Goal: Find specific page/section: Find specific page/section

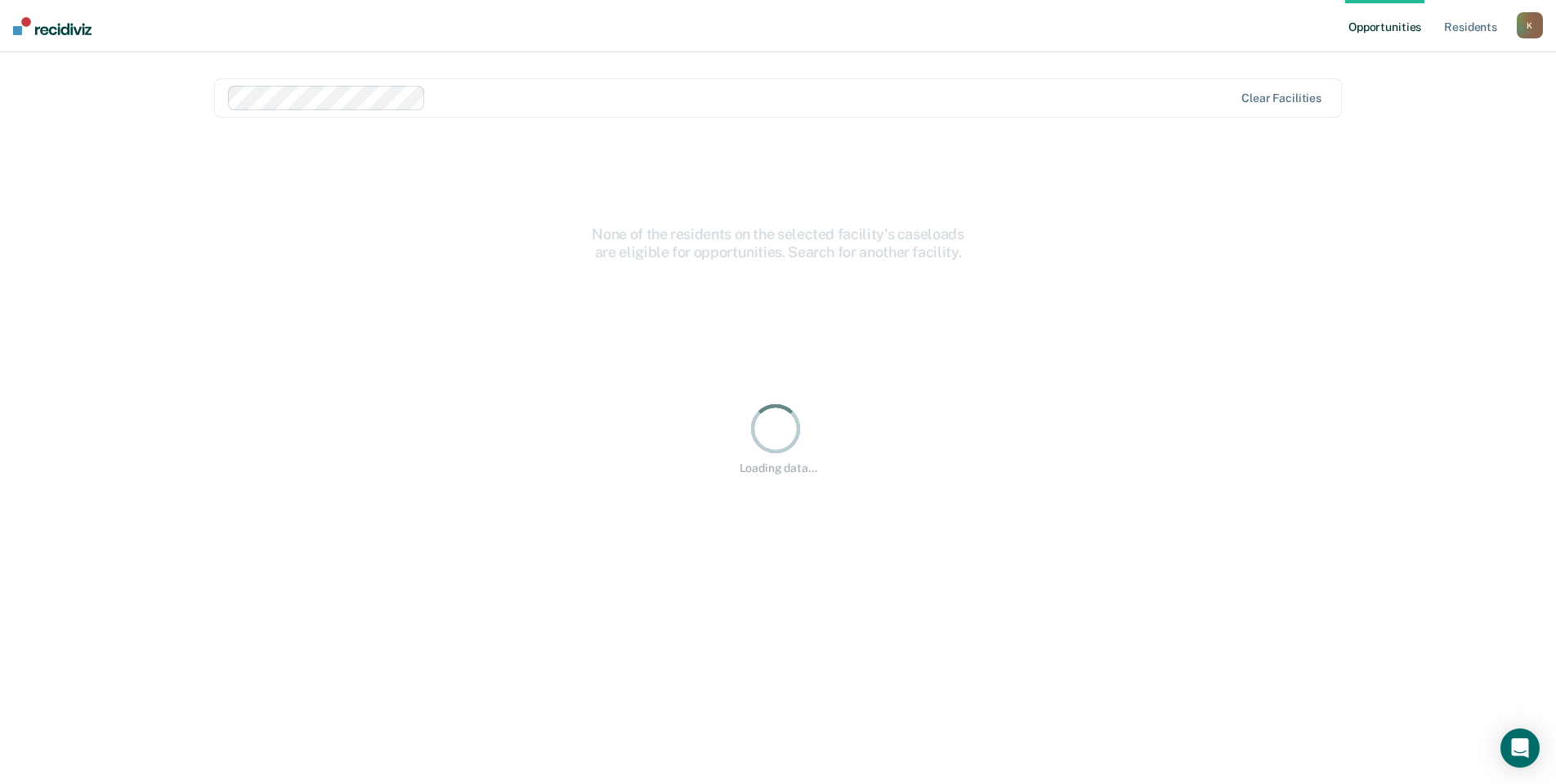
click at [520, 95] on div at bounding box center [832, 97] width 801 height 19
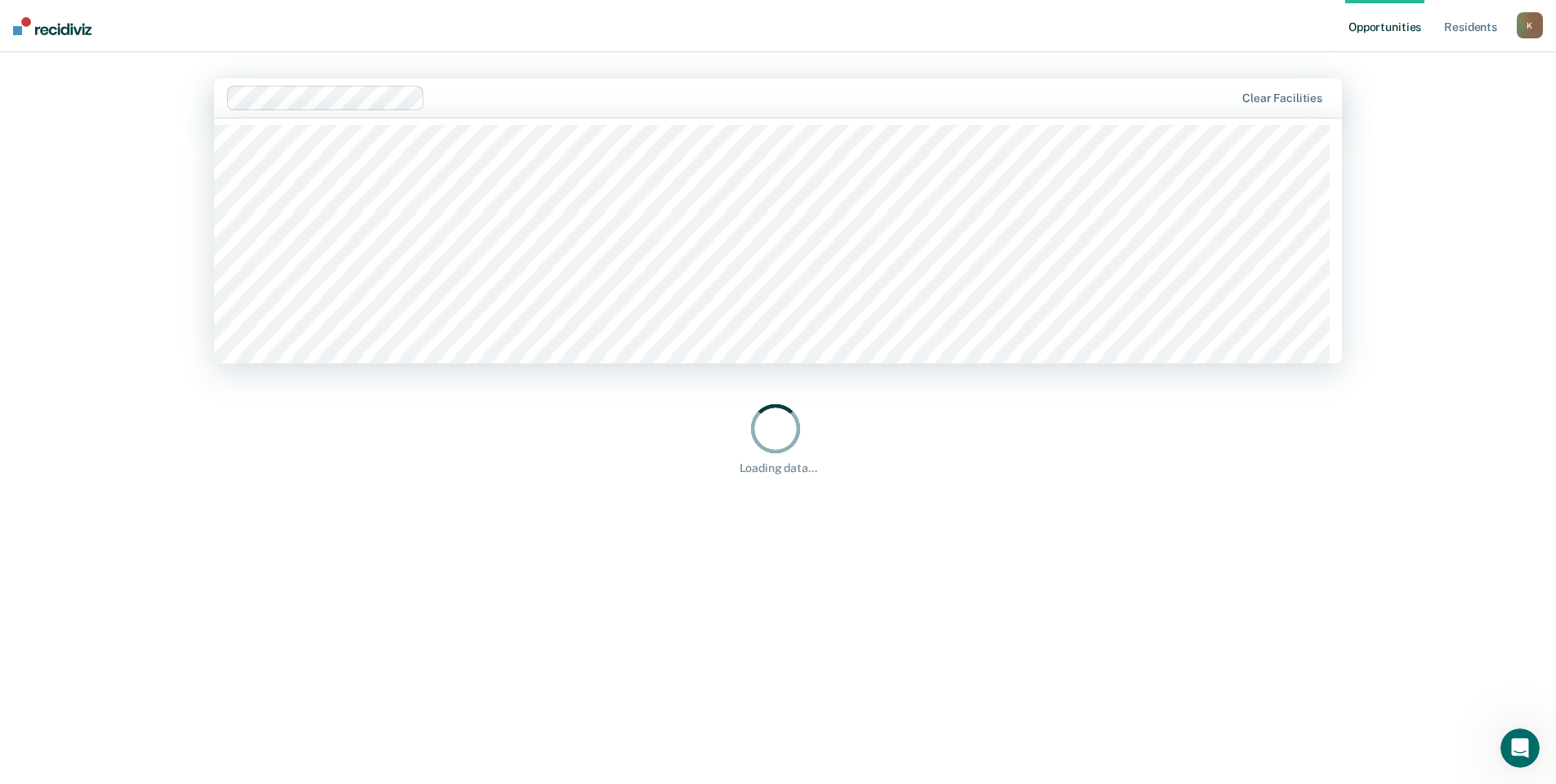
click at [545, 59] on main "27 results available. Use Up and Down to choose options, press Enter to select …" at bounding box center [778, 398] width 1167 height 692
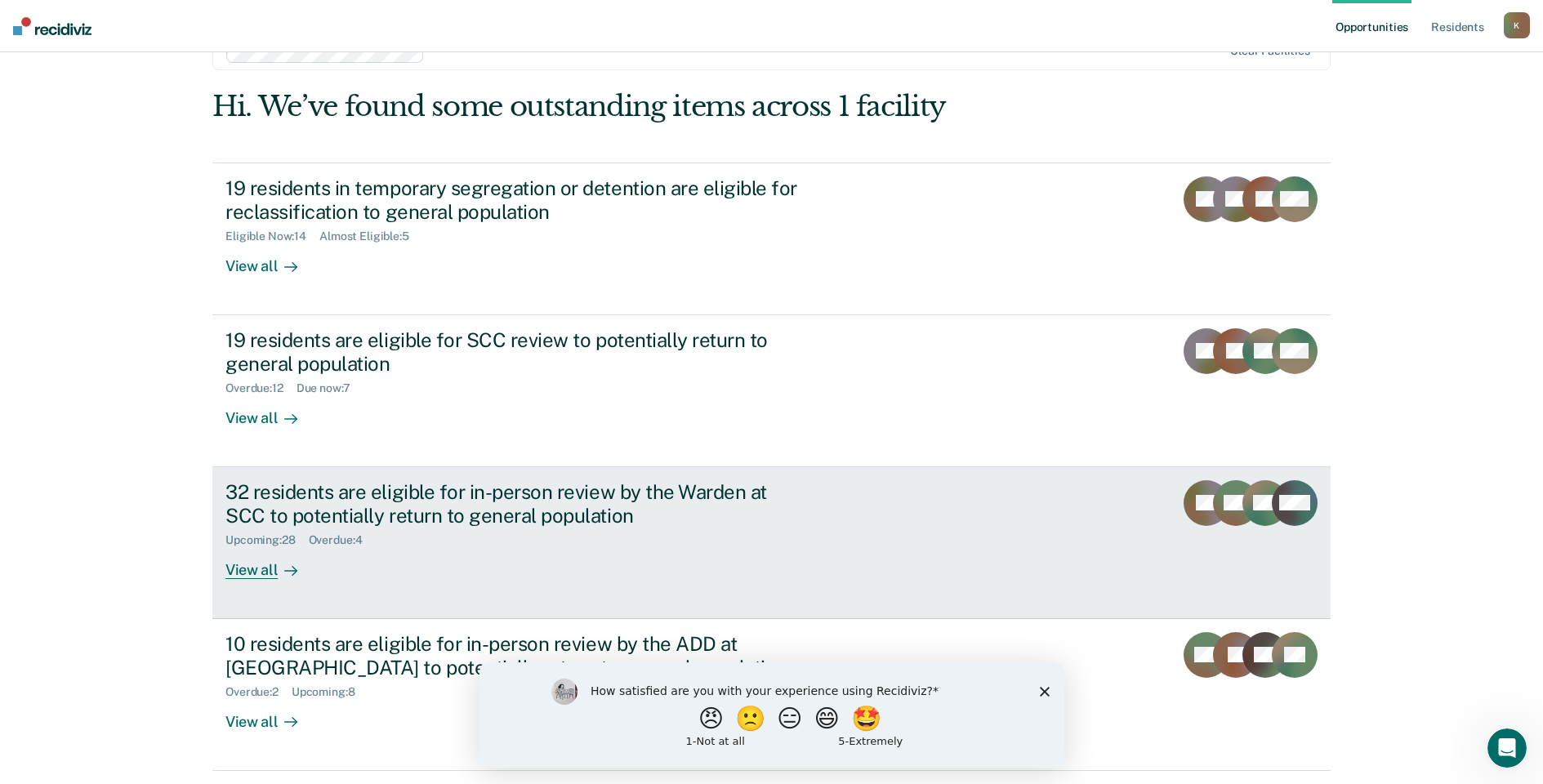
scroll to position [100, 0]
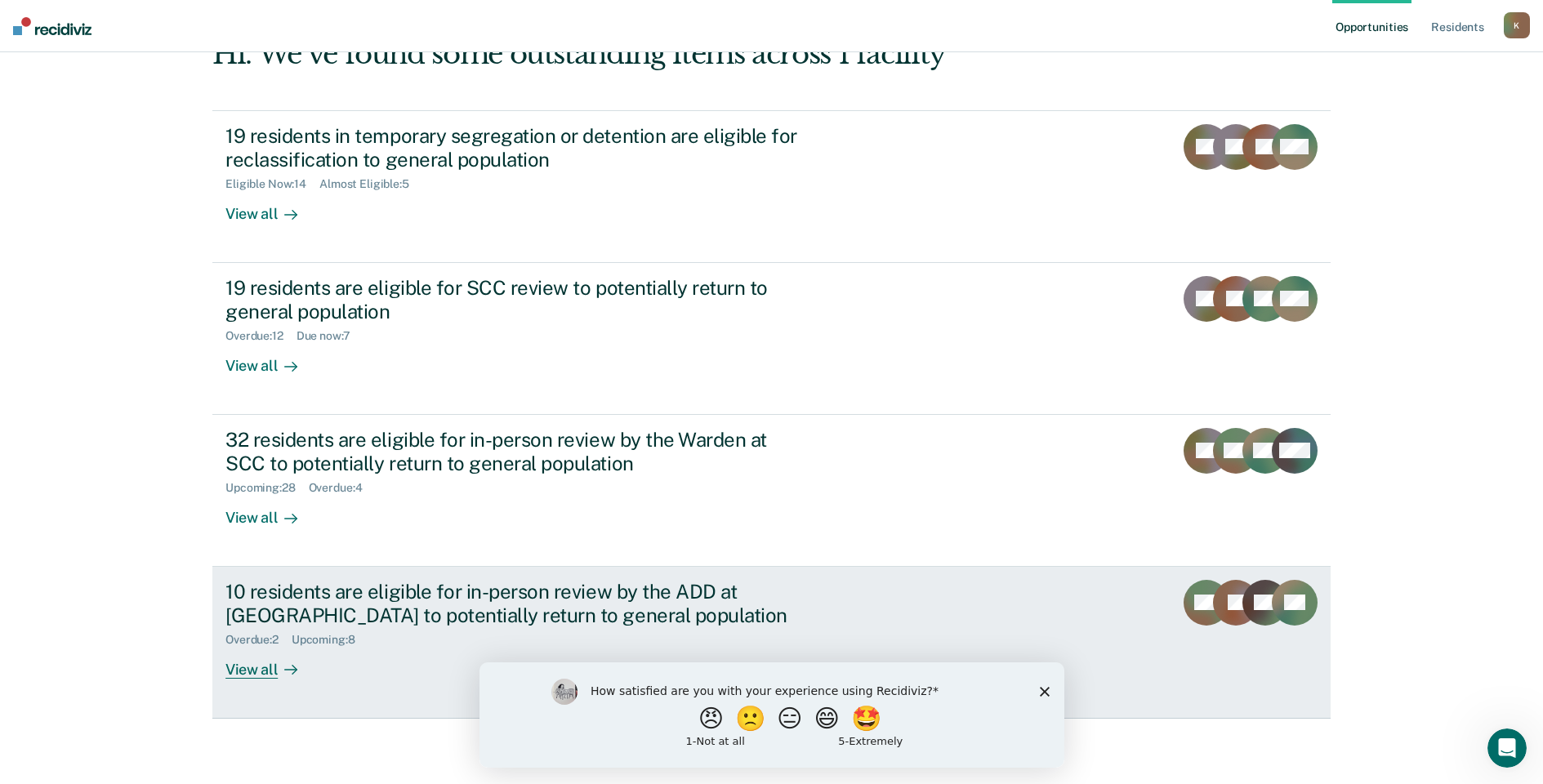
click at [371, 595] on div "10 residents are eligible for in-person review by the ADD at [GEOGRAPHIC_DATA] …" at bounding box center [511, 603] width 573 height 48
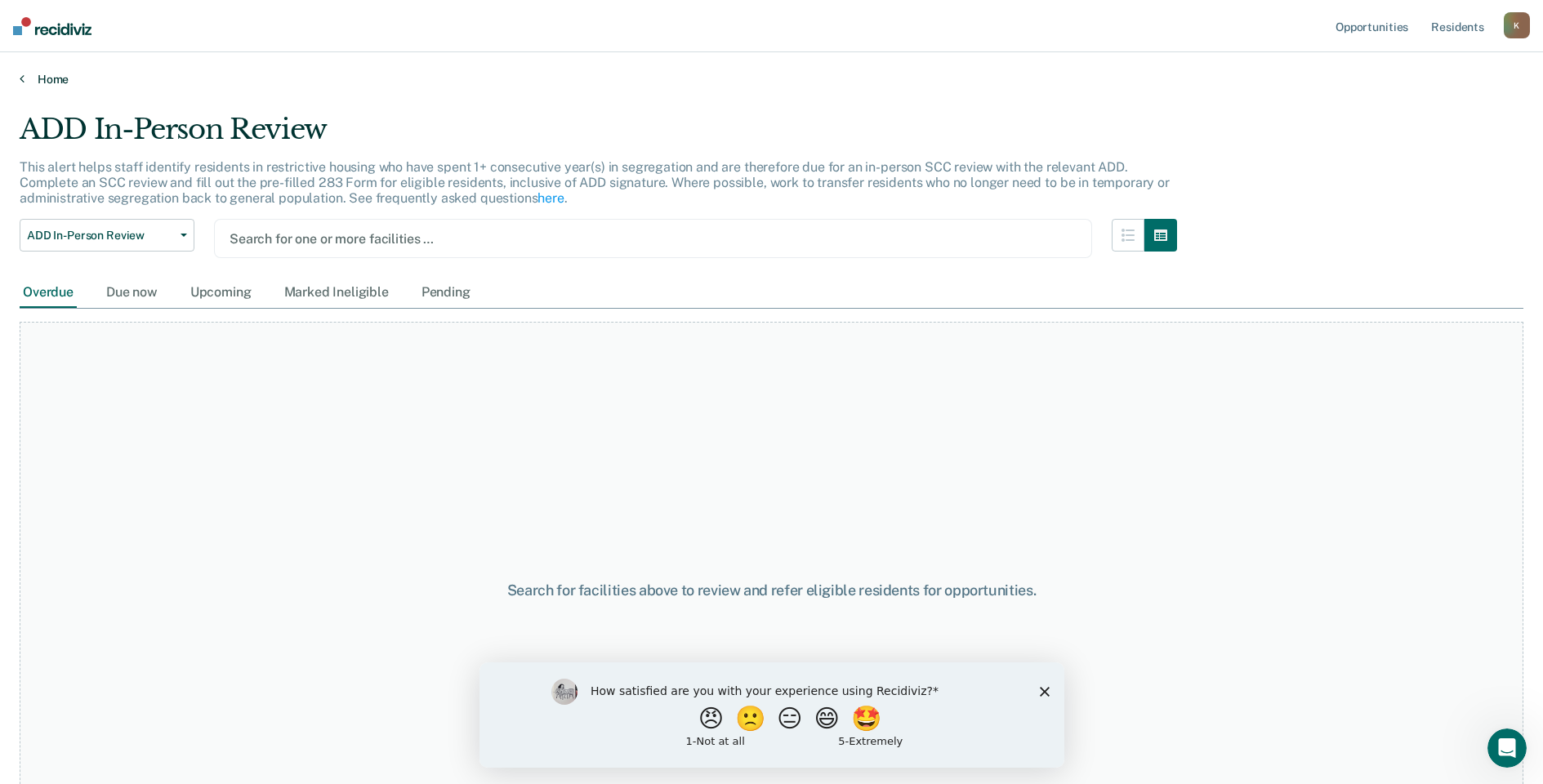
click at [40, 78] on link "Home" at bounding box center [772, 79] width 1503 height 14
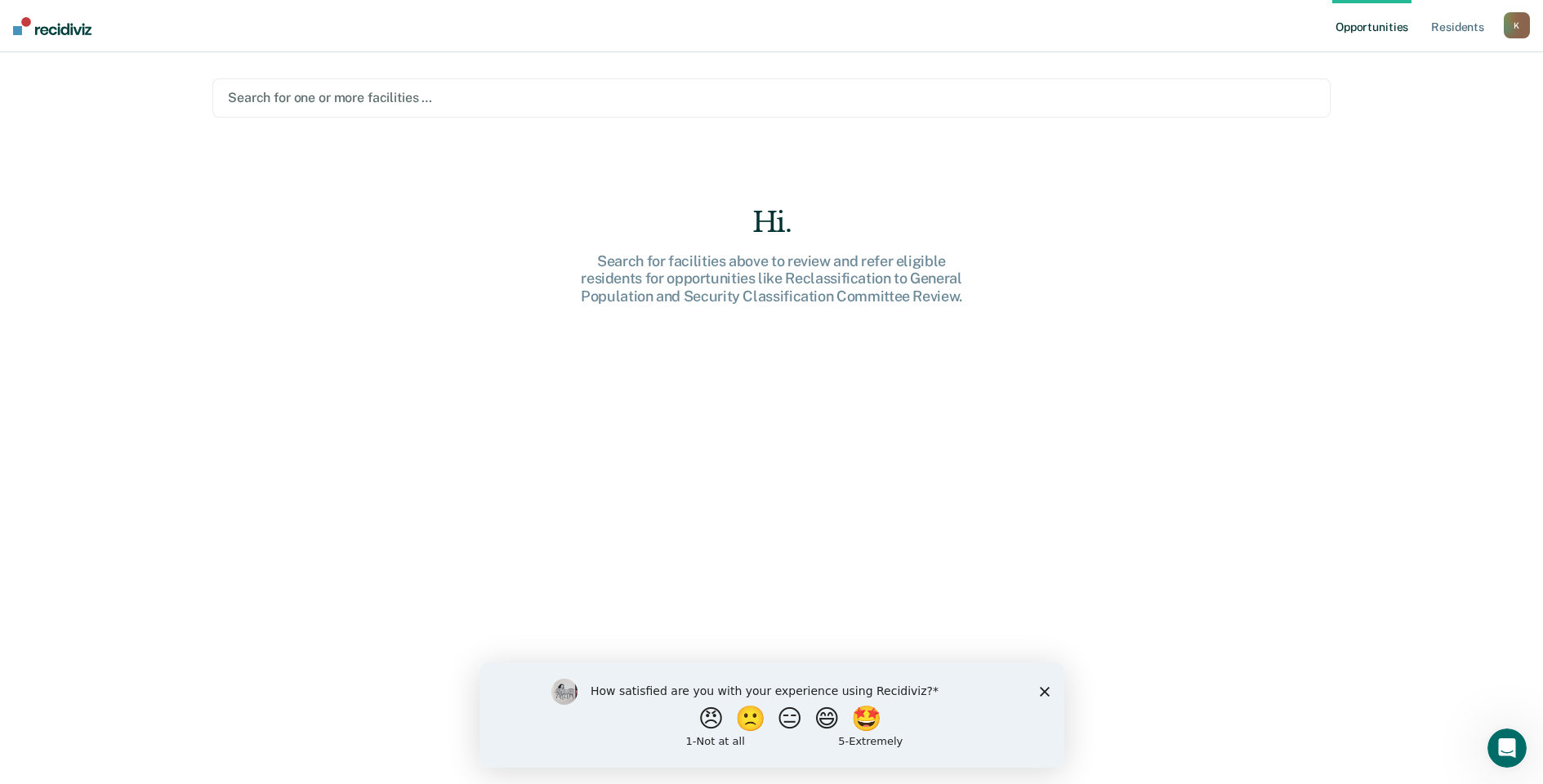
click at [351, 97] on div at bounding box center [772, 97] width 1087 height 19
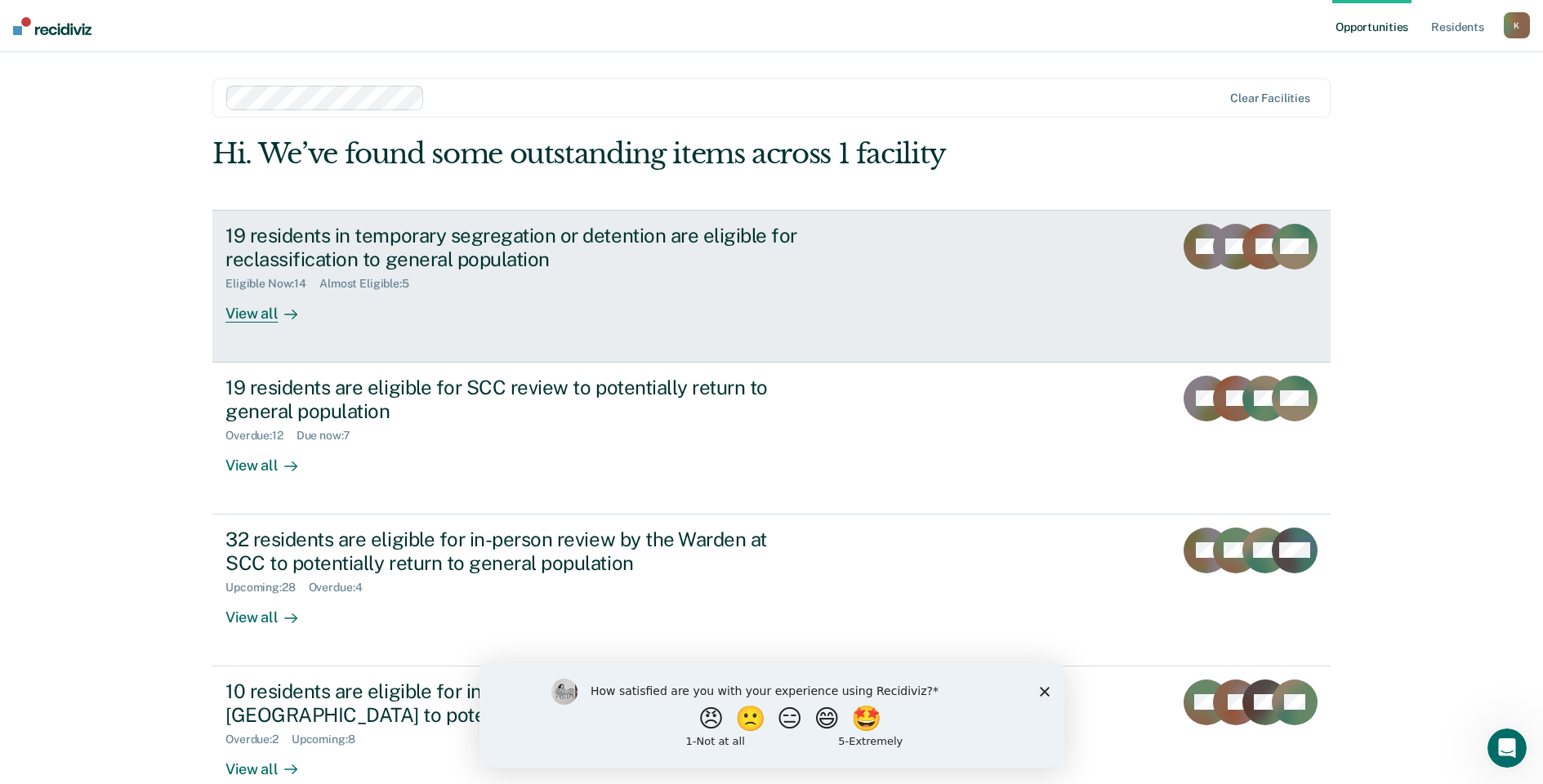
click at [404, 260] on div "19 residents in temporary segregation or detention are eligible for reclassific…" at bounding box center [511, 248] width 573 height 48
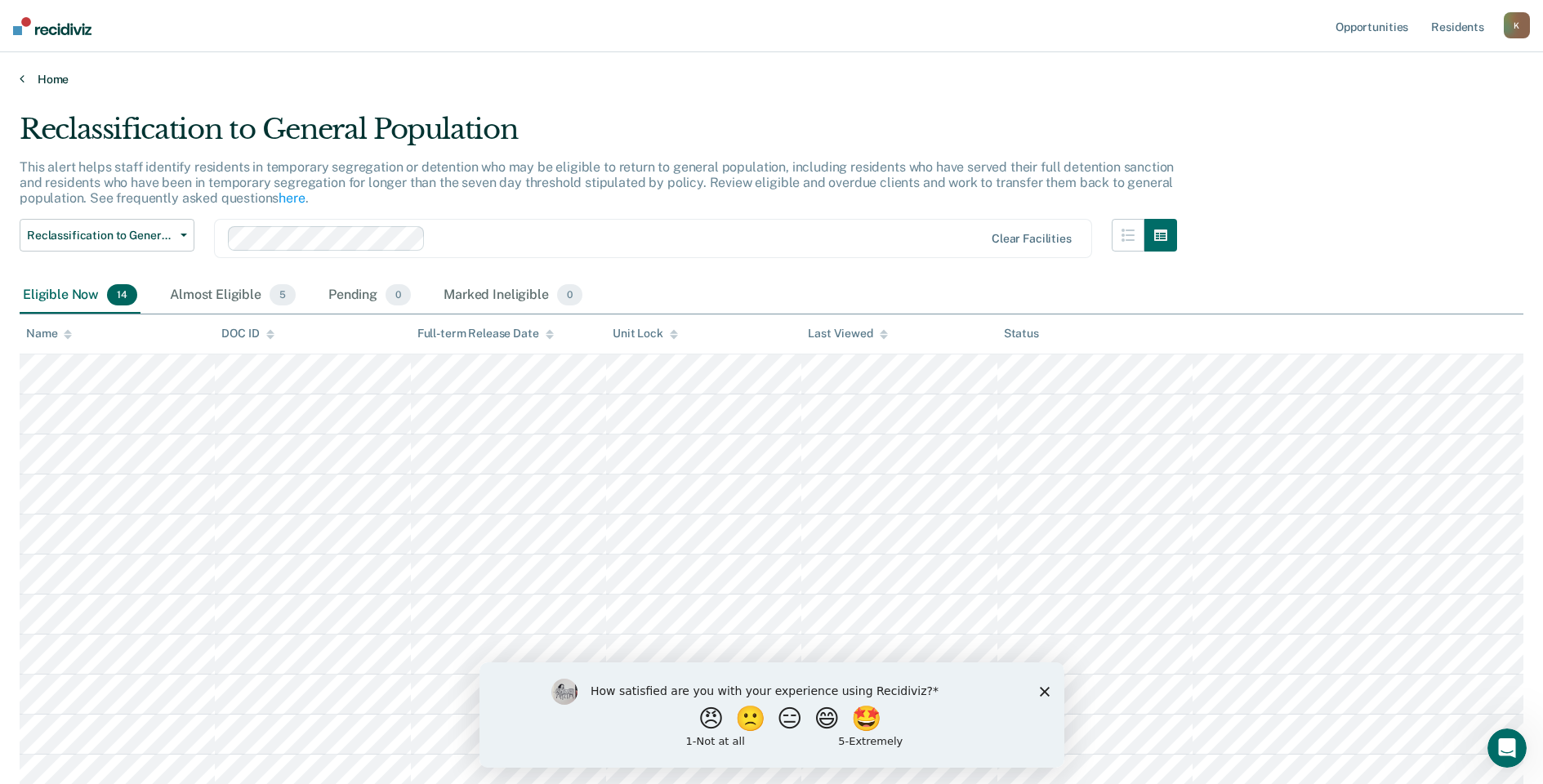
click at [26, 84] on link "Home" at bounding box center [772, 79] width 1503 height 14
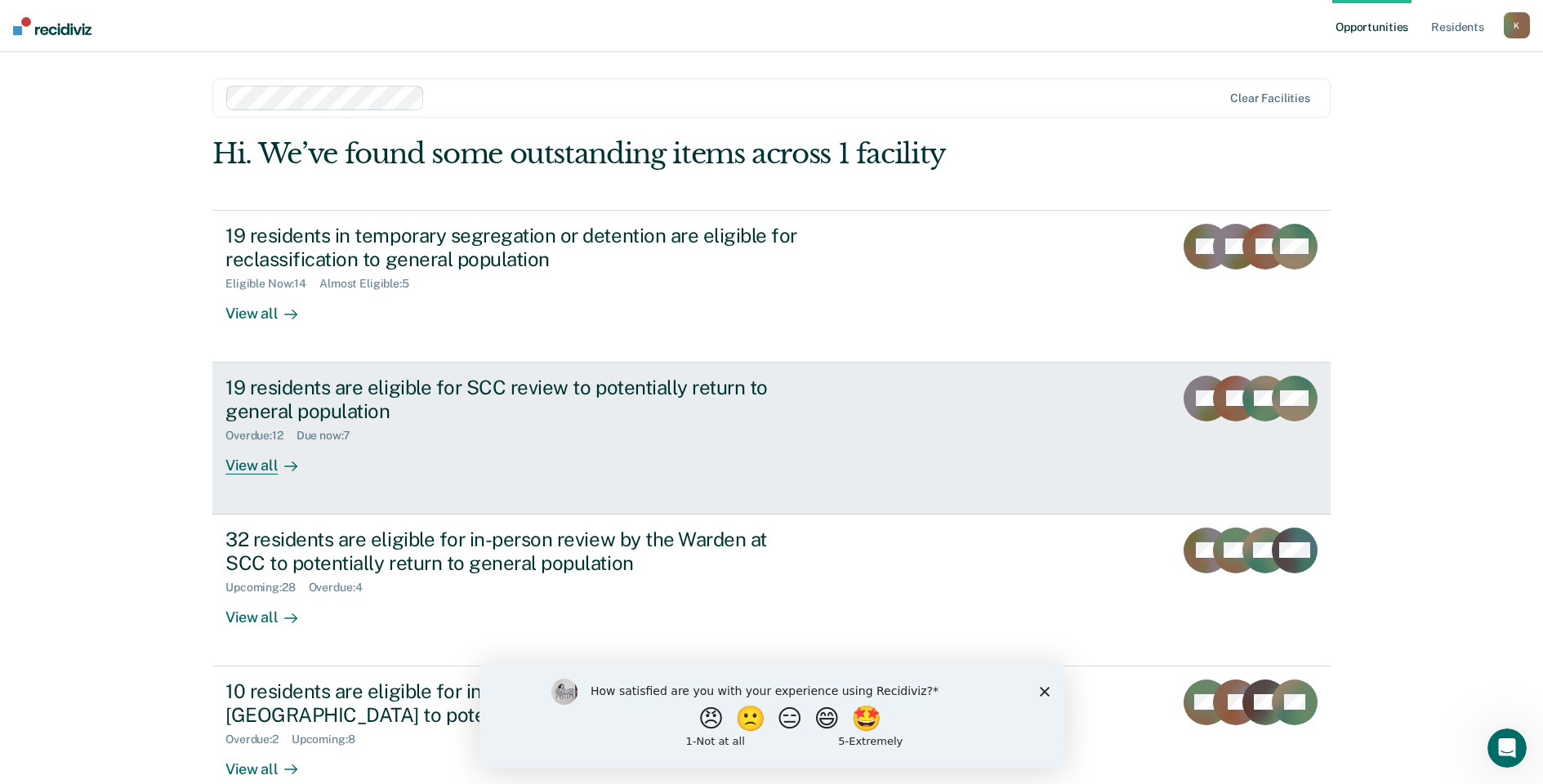
click at [277, 399] on div "19 residents are eligible for SCC review to potentially return to general popul…" at bounding box center [511, 399] width 573 height 48
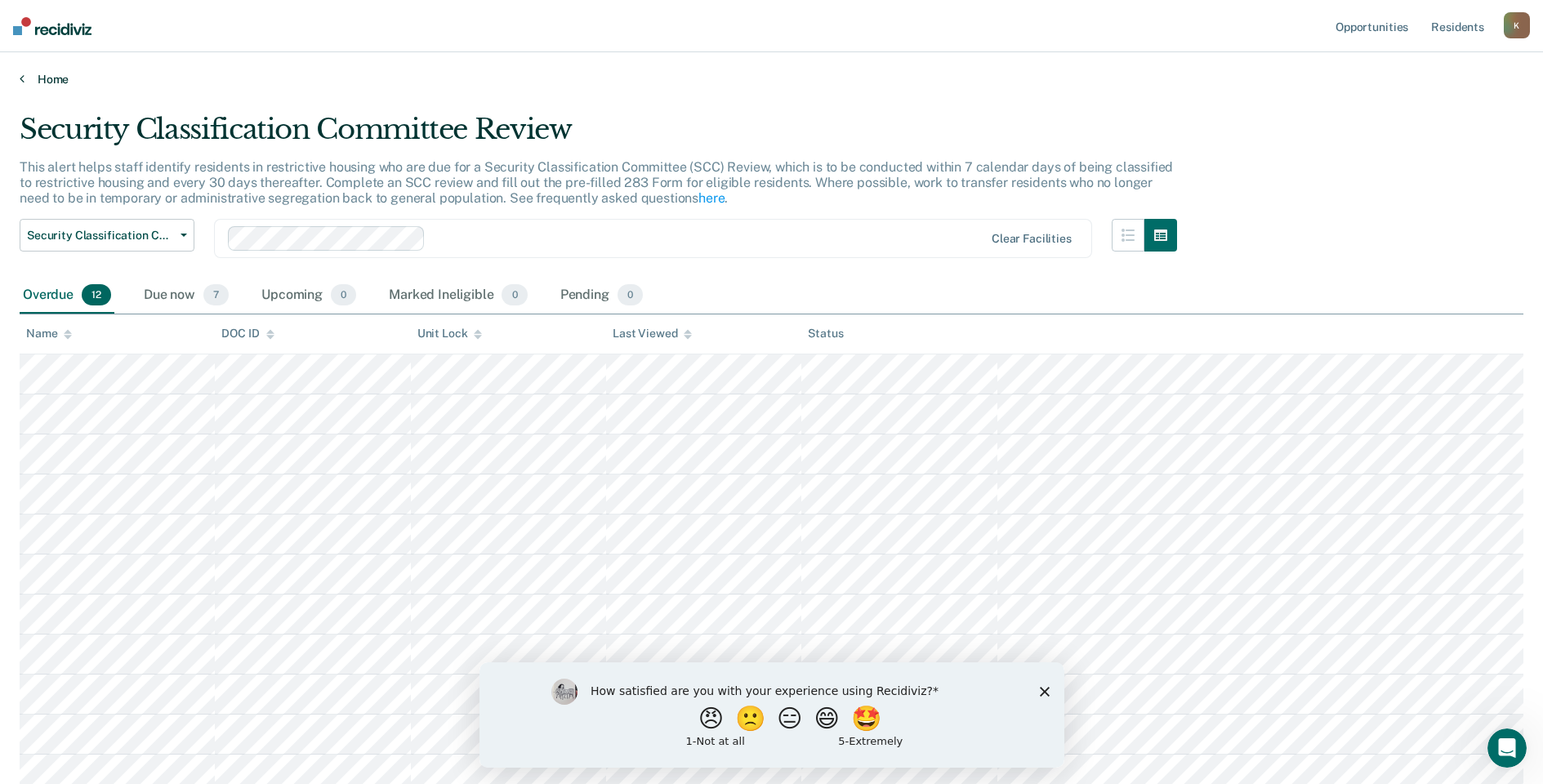
click at [49, 75] on link "Home" at bounding box center [772, 79] width 1503 height 14
